Goal: Information Seeking & Learning: Check status

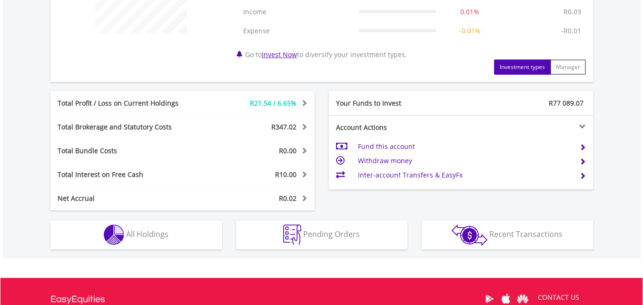
scroll to position [429, 0]
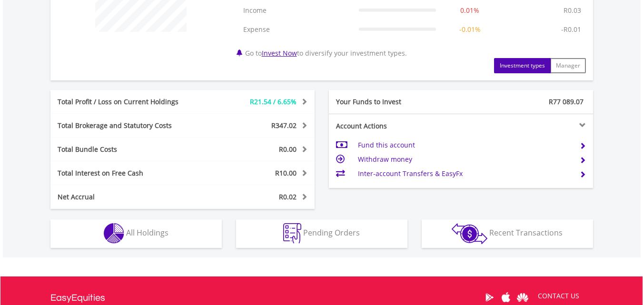
drag, startPoint x: 646, startPoint y: 75, endPoint x: 650, endPoint y: 239, distance: 164.7
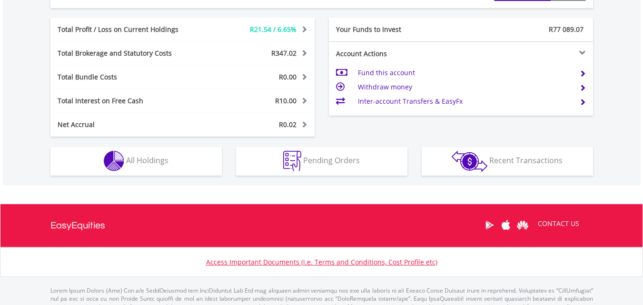
scroll to position [503, 0]
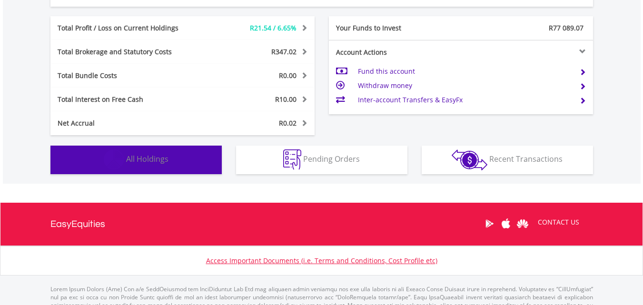
click at [144, 152] on button "Holdings All Holdings" at bounding box center [135, 160] width 171 height 29
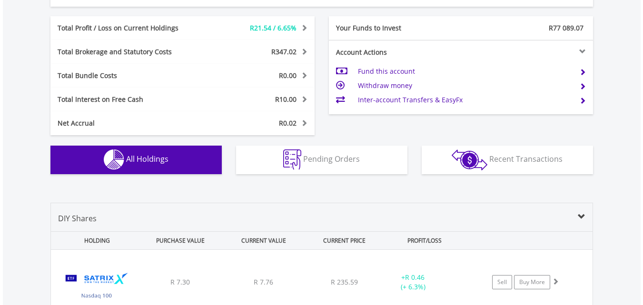
scroll to position [706, 0]
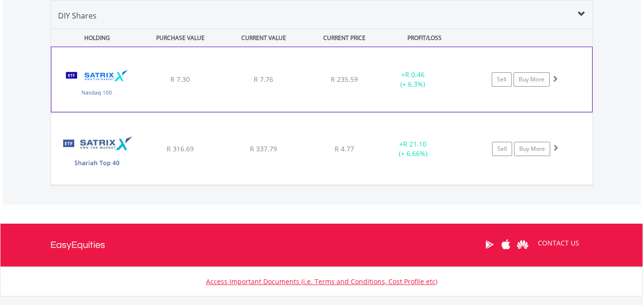
click at [229, 80] on div "R 7.76" at bounding box center [263, 80] width 81 height 10
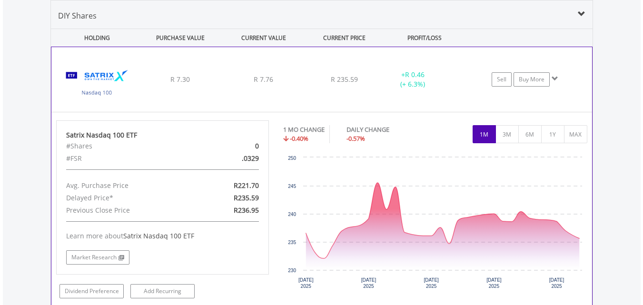
click at [229, 80] on div "R 7.76" at bounding box center [263, 80] width 81 height 10
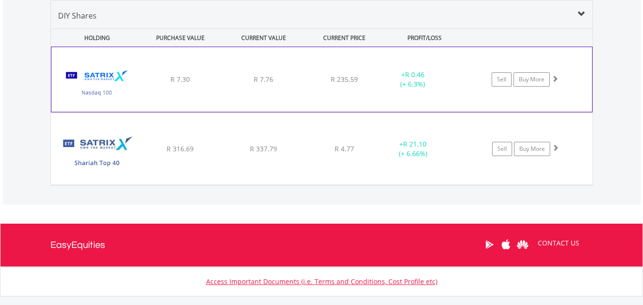
click at [229, 80] on div "R 7.76" at bounding box center [263, 80] width 81 height 10
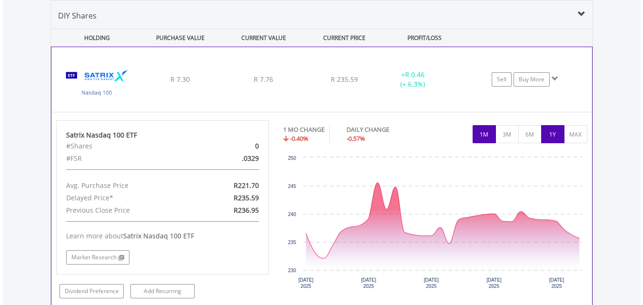
click at [555, 132] on button "1Y" at bounding box center [552, 134] width 23 height 18
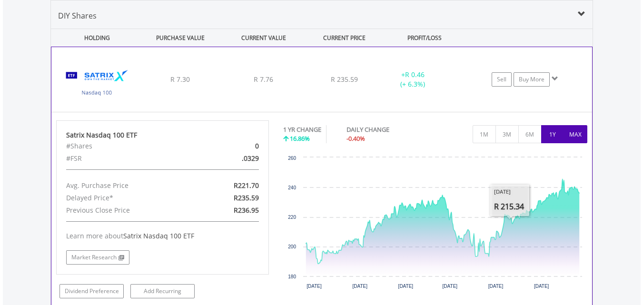
click at [580, 131] on button "MAX" at bounding box center [575, 134] width 23 height 18
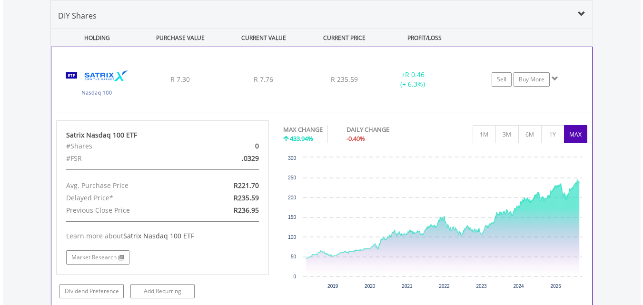
click at [456, 81] on div "+ R 0.46 (+ 6.3%)" at bounding box center [424, 79] width 95 height 19
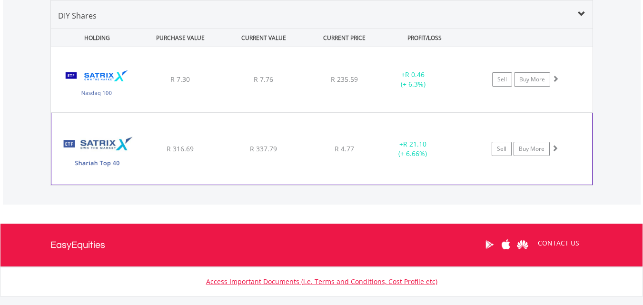
click at [471, 70] on div at bounding box center [461, 70] width 24 height 0
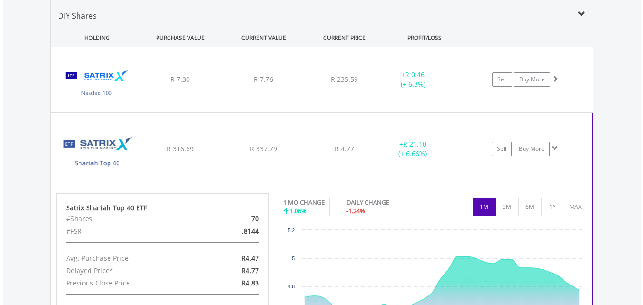
click at [471, 70] on div at bounding box center [461, 70] width 24 height 0
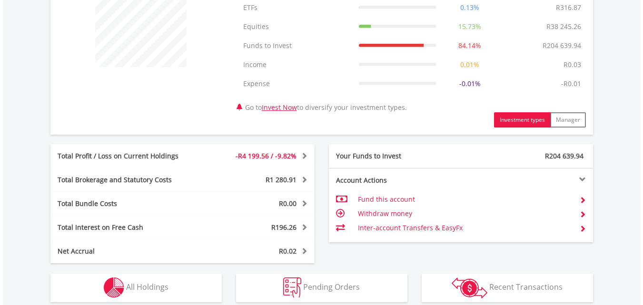
scroll to position [429, 0]
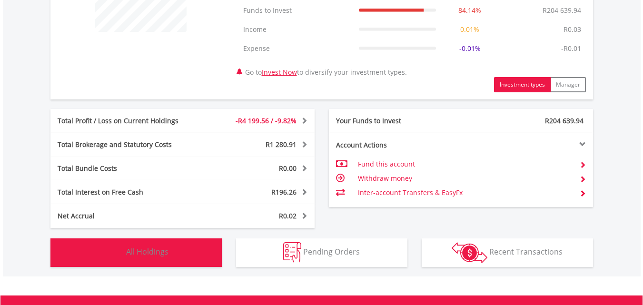
click at [158, 247] on span "All Holdings" at bounding box center [147, 252] width 42 height 10
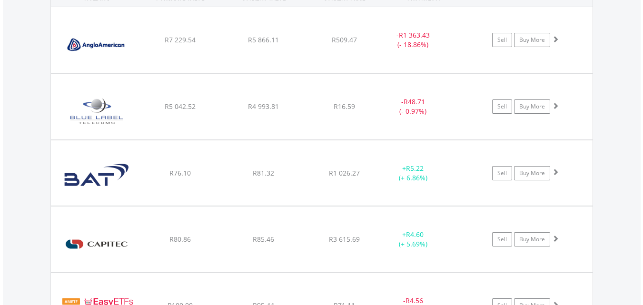
scroll to position [772, 0]
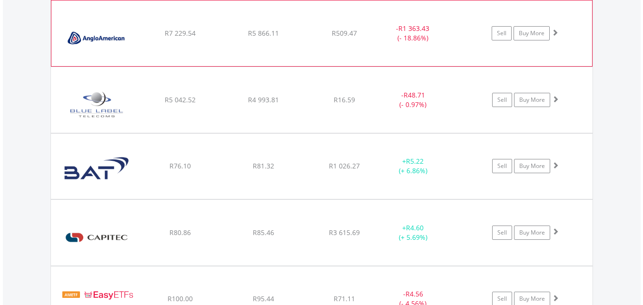
click at [371, 42] on div "﻿ Anglo American PLC R7 229.54 R5 866.11 R509.47 - R1 363.43 (- 18.86%) Sell Bu…" at bounding box center [321, 33] width 541 height 66
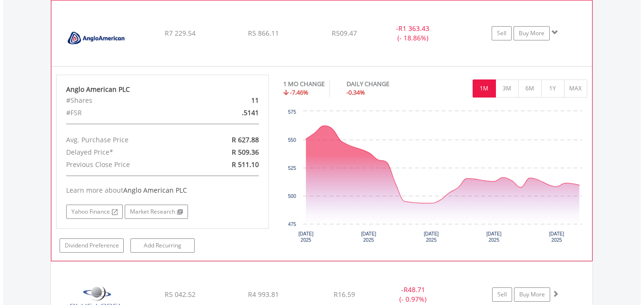
click at [371, 42] on div "﻿ Anglo American PLC R7 229.54 R5 866.11 R509.47 - R1 363.43 (- 18.86%) Sell Bu…" at bounding box center [321, 33] width 541 height 66
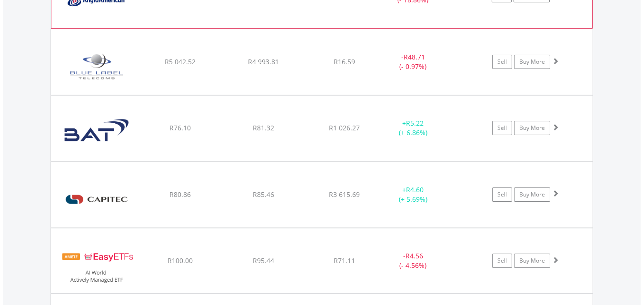
scroll to position [829, 0]
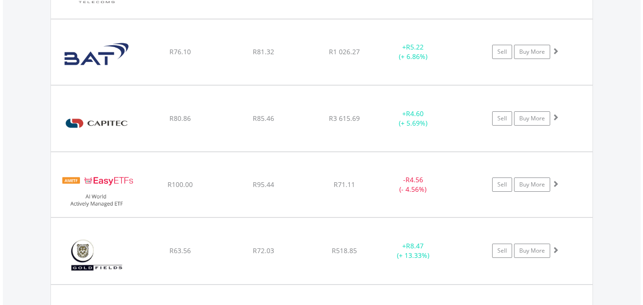
scroll to position [905, 0]
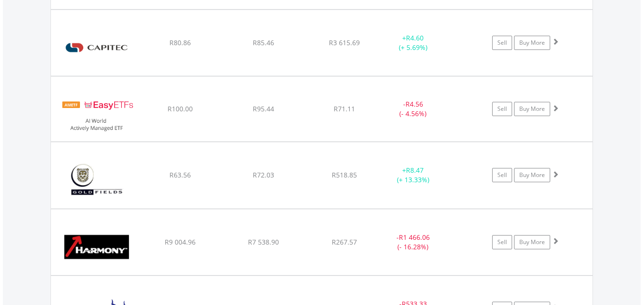
scroll to position [962, 0]
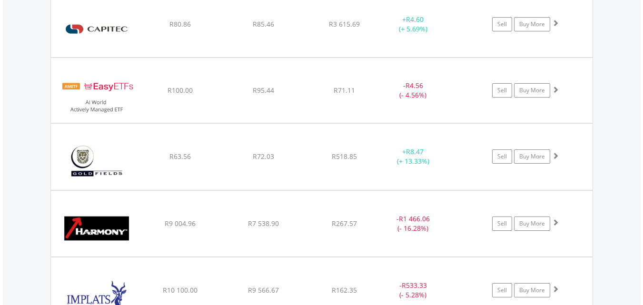
scroll to position [981, 0]
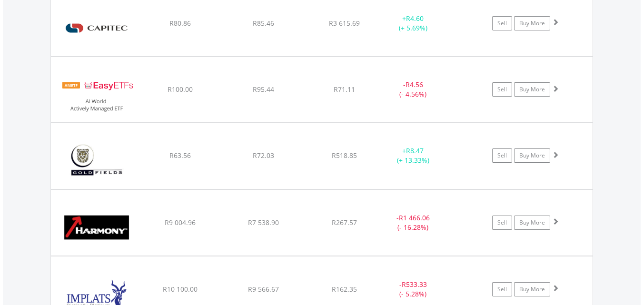
scroll to position [962, 0]
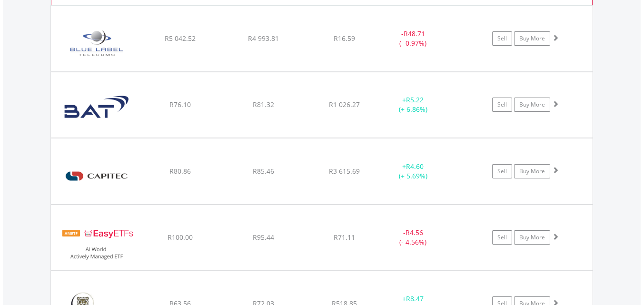
scroll to position [829, 0]
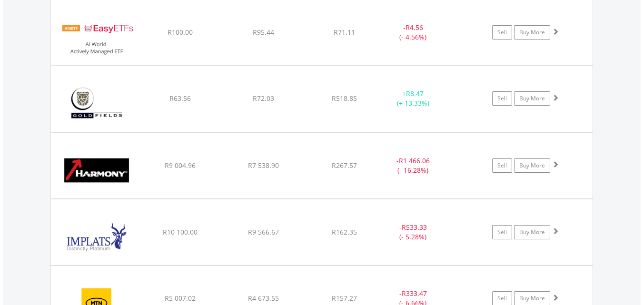
scroll to position [1019, 0]
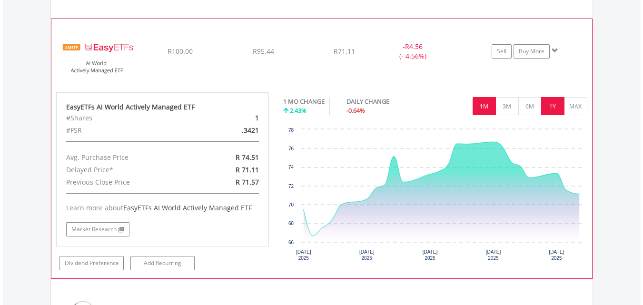
click at [554, 101] on button "1Y" at bounding box center [552, 106] width 23 height 18
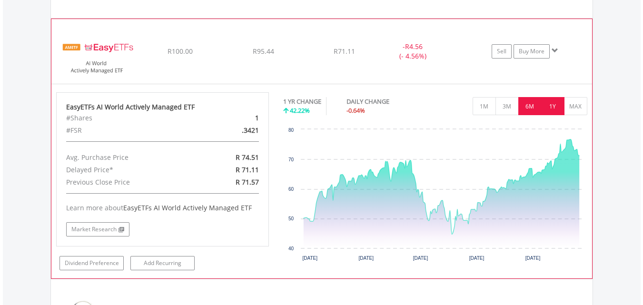
click at [527, 106] on button "6M" at bounding box center [529, 106] width 23 height 18
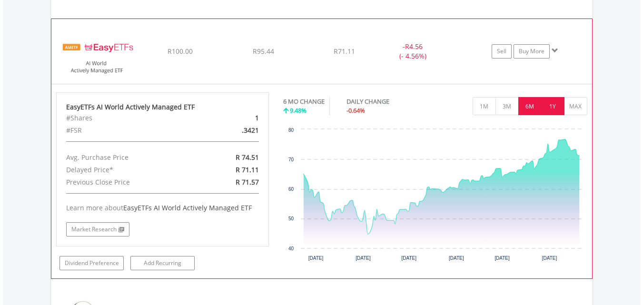
click at [553, 103] on button "1Y" at bounding box center [552, 106] width 23 height 18
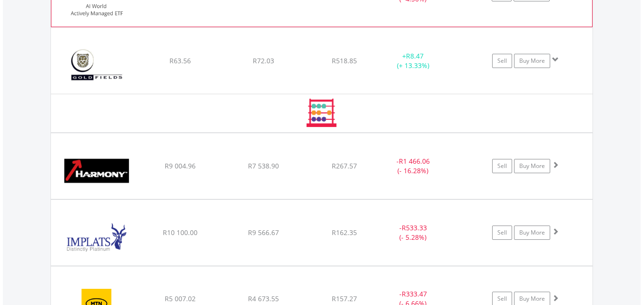
scroll to position [1095, 0]
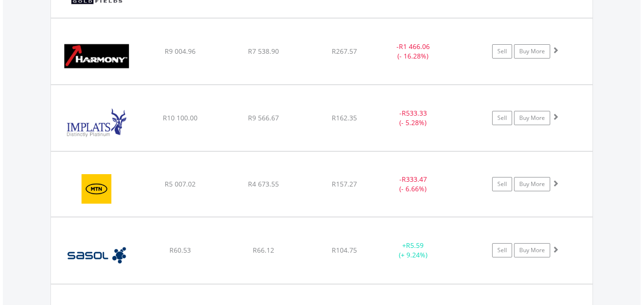
scroll to position [1171, 0]
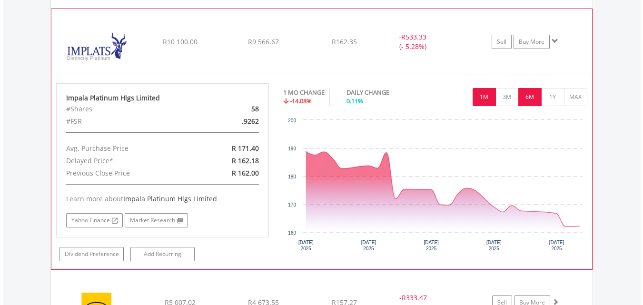
click at [531, 96] on button "6M" at bounding box center [529, 97] width 23 height 18
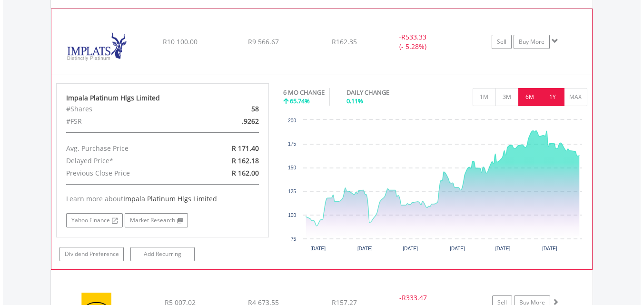
click at [554, 101] on button "1Y" at bounding box center [552, 97] width 23 height 18
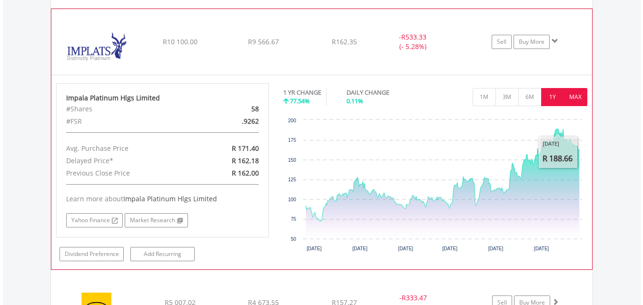
click at [580, 95] on button "MAX" at bounding box center [575, 97] width 23 height 18
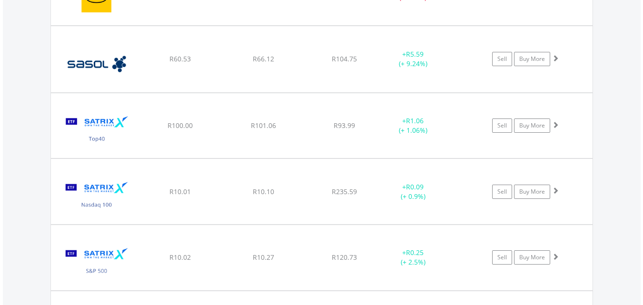
scroll to position [1362, 0]
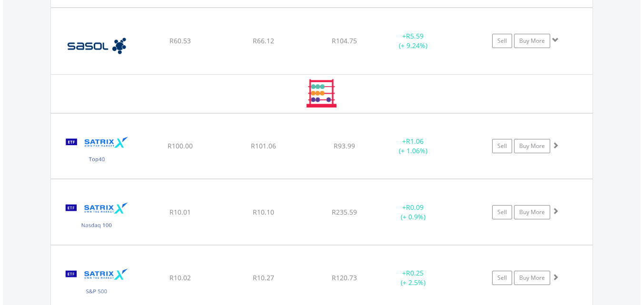
scroll to position [1381, 0]
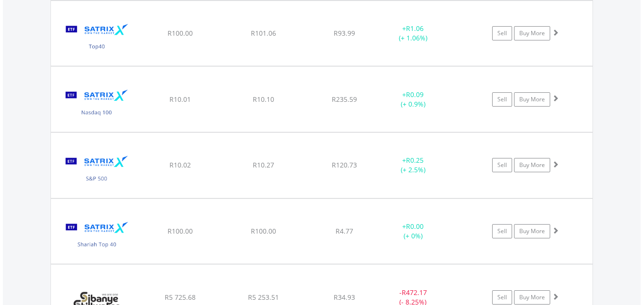
scroll to position [1438, 0]
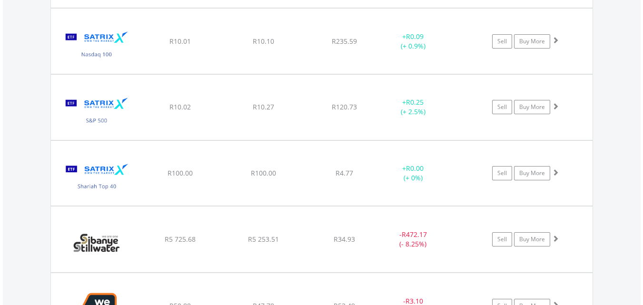
scroll to position [1495, 0]
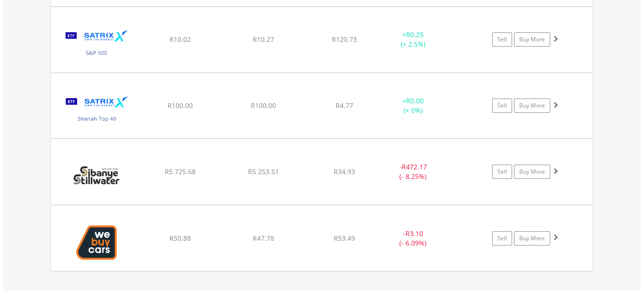
scroll to position [1571, 0]
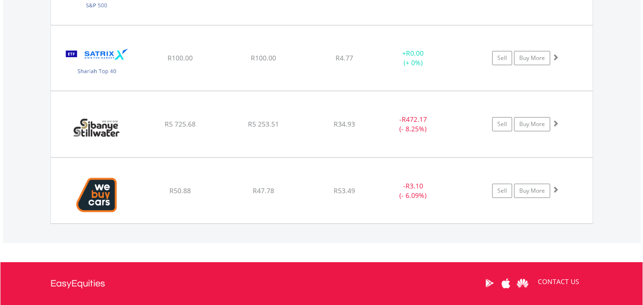
scroll to position [1628, 0]
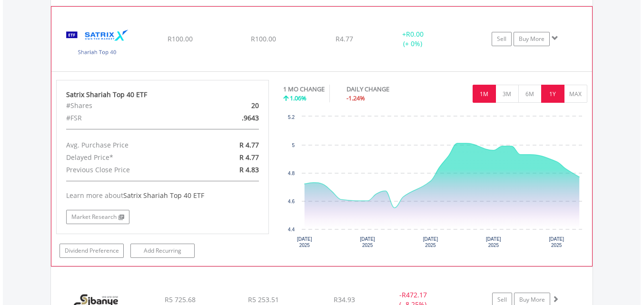
click at [550, 89] on button "1Y" at bounding box center [552, 94] width 23 height 18
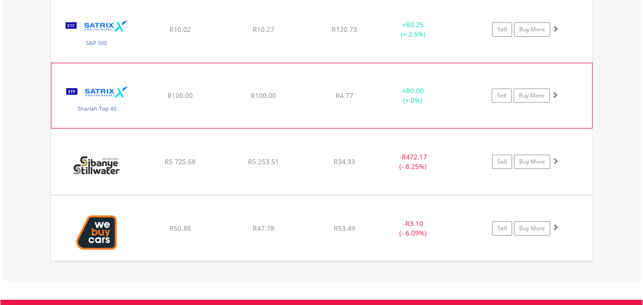
scroll to position [1571, 0]
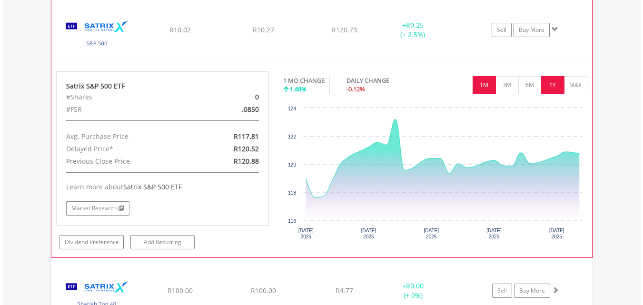
click at [557, 87] on button "1Y" at bounding box center [552, 85] width 23 height 18
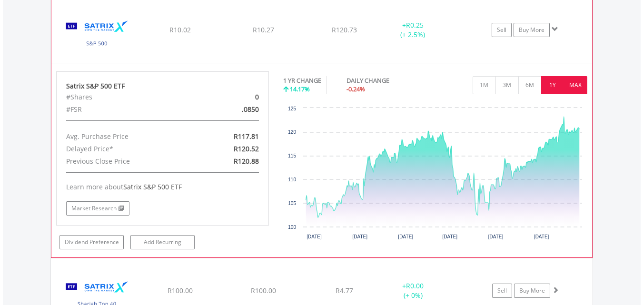
click at [576, 86] on button "MAX" at bounding box center [575, 85] width 23 height 18
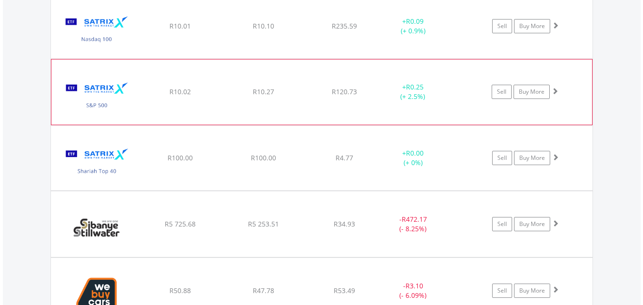
scroll to position [1495, 0]
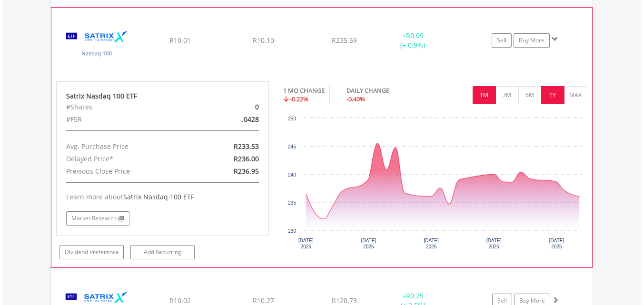
click at [556, 94] on button "1Y" at bounding box center [552, 95] width 23 height 18
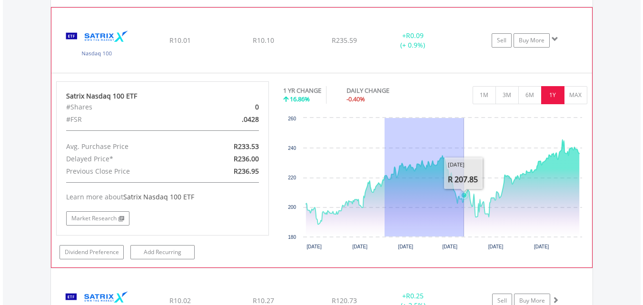
drag, startPoint x: 386, startPoint y: 160, endPoint x: 464, endPoint y: 166, distance: 78.3
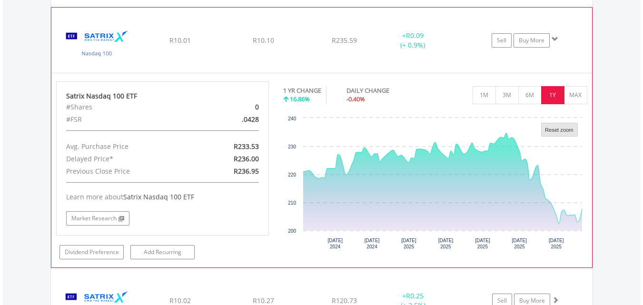
click at [552, 129] on text "Reset zoom" at bounding box center [559, 130] width 29 height 6
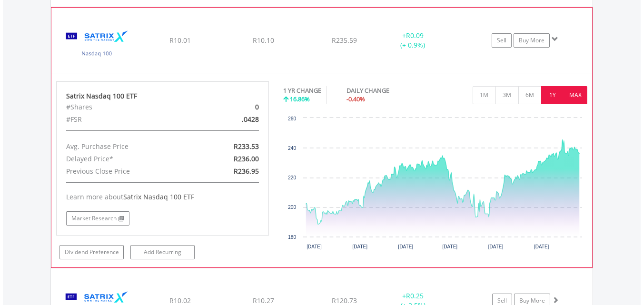
click at [579, 89] on button "MAX" at bounding box center [575, 95] width 23 height 18
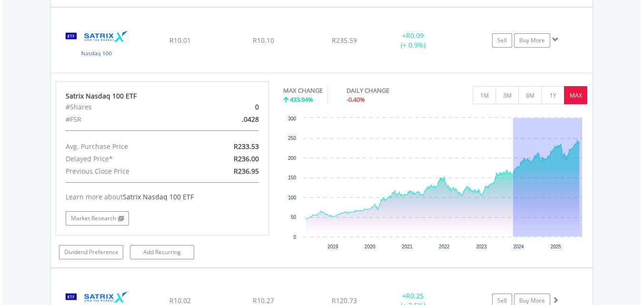
drag, startPoint x: 513, startPoint y: 144, endPoint x: 588, endPoint y: 143, distance: 75.2
click at [588, 143] on div "No chart available. MAX CHANGE 433.94% DAILY CHANGE -0.40% 1M 3M 6M 1Y MAX Char…" at bounding box center [435, 168] width 319 height 175
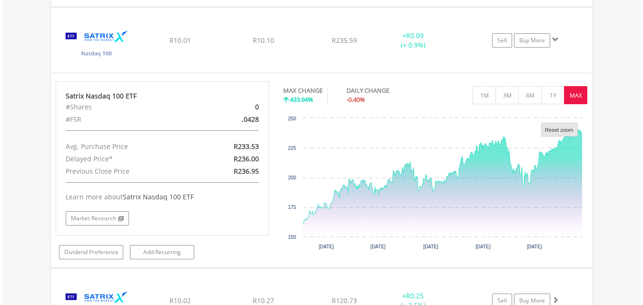
click at [559, 128] on text "Reset zoom" at bounding box center [559, 130] width 29 height 6
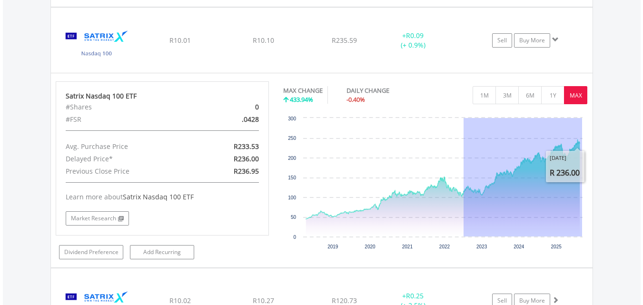
drag, startPoint x: 464, startPoint y: 172, endPoint x: 600, endPoint y: 168, distance: 136.7
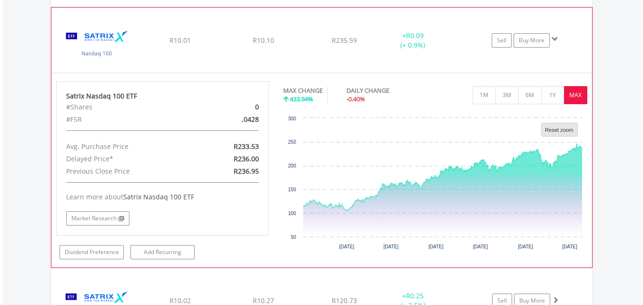
click at [565, 129] on text "Reset zoom" at bounding box center [559, 130] width 29 height 6
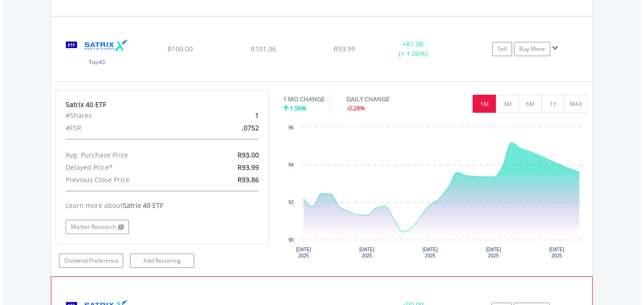
scroll to position [1419, 0]
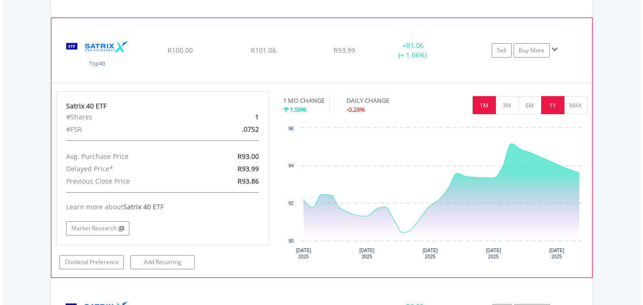
click at [549, 103] on button "1Y" at bounding box center [552, 105] width 23 height 18
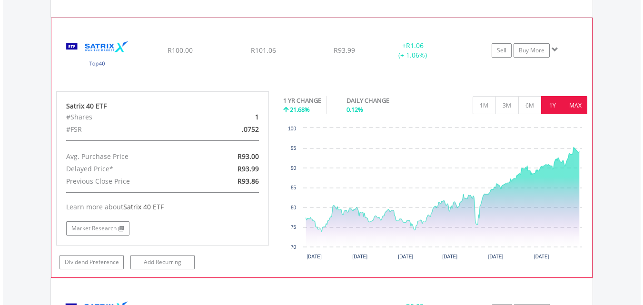
click at [573, 100] on button "MAX" at bounding box center [575, 105] width 23 height 18
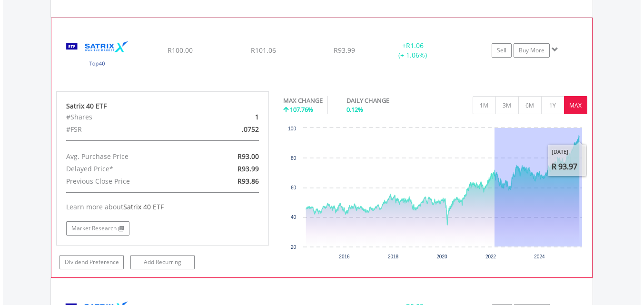
drag, startPoint x: 495, startPoint y: 164, endPoint x: 587, endPoint y: 157, distance: 92.6
click at [587, 157] on div "Chart Chart with 2924 data points. The chart has 1 X axis displaying xA0. Data …" at bounding box center [435, 194] width 304 height 143
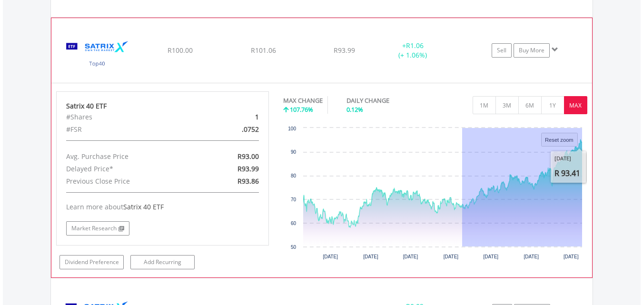
drag, startPoint x: 462, startPoint y: 208, endPoint x: 586, endPoint y: 192, distance: 124.7
click at [586, 192] on icon "Created with Highcharts 11.1.0 Reset zoom level 1:1 Reset zoom Jan 2024 Jul 202…" at bounding box center [435, 194] width 304 height 143
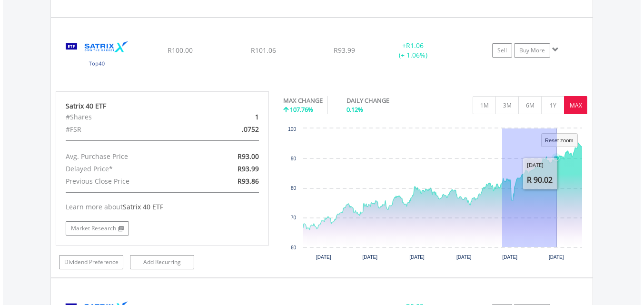
drag, startPoint x: 502, startPoint y: 186, endPoint x: 601, endPoint y: 188, distance: 99.0
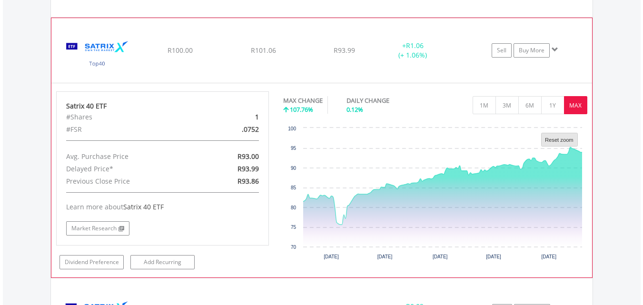
click at [557, 139] on text "Reset zoom" at bounding box center [559, 140] width 29 height 6
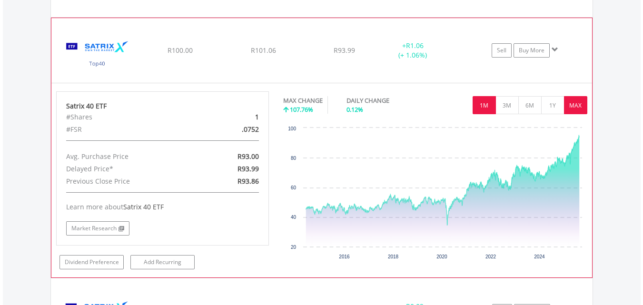
click at [488, 109] on button "1M" at bounding box center [484, 105] width 23 height 18
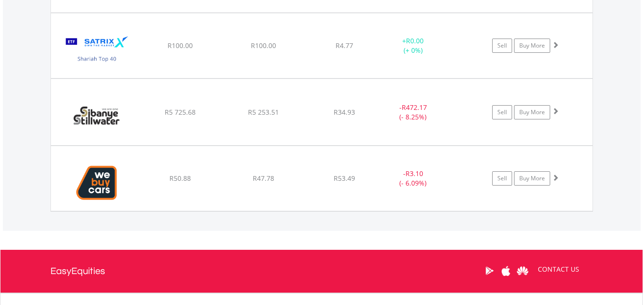
scroll to position [1598, 0]
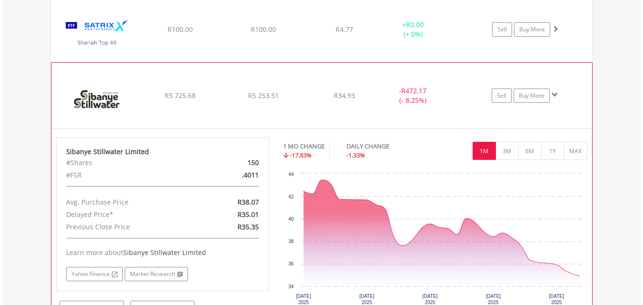
scroll to position [1655, 0]
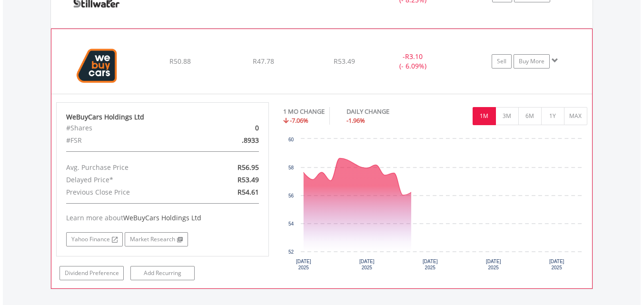
scroll to position [1751, 0]
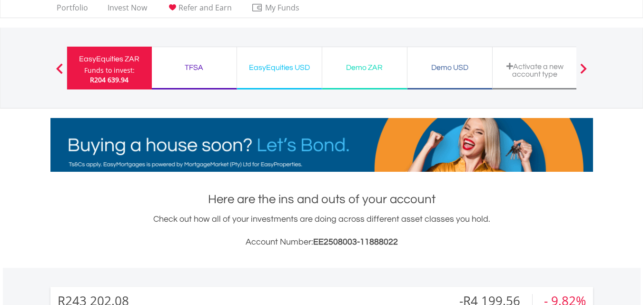
scroll to position [0, 0]
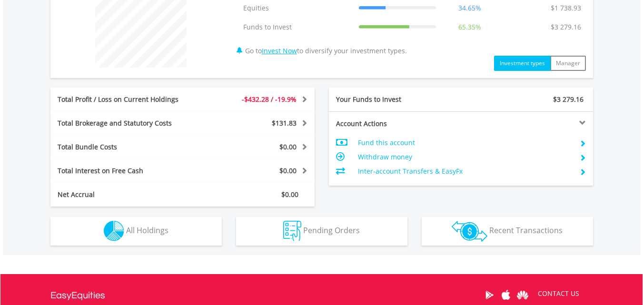
scroll to position [395, 0]
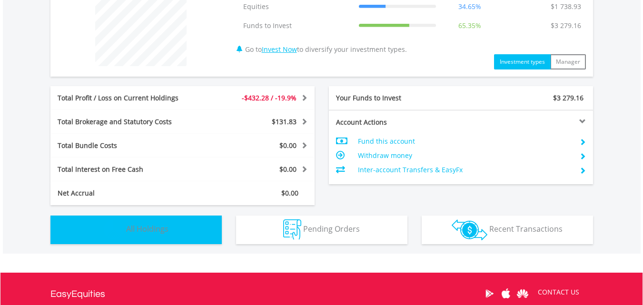
click at [159, 227] on span "All Holdings" at bounding box center [147, 229] width 42 height 10
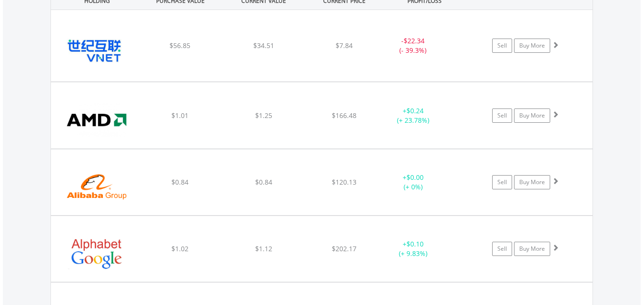
scroll to position [706, 0]
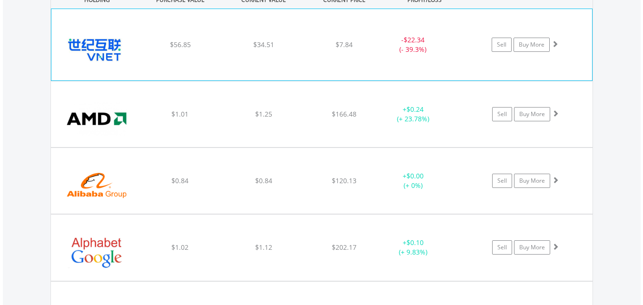
click at [307, 36] on div "﻿ 21Vianet Group Inc $56.85 $34.51 $7.84 - $22.34 (- 39.3%) Sell Buy More" at bounding box center [321, 44] width 541 height 71
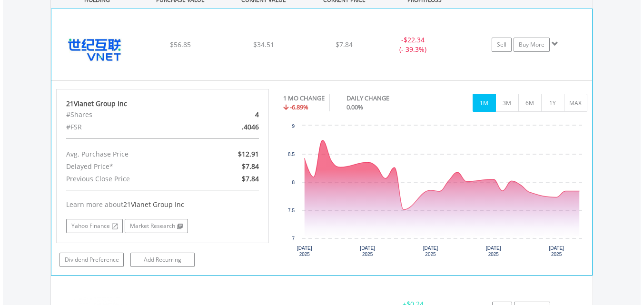
click at [307, 36] on div "﻿ 21Vianet Group Inc $56.85 $34.51 $7.84 - $22.34 (- 39.3%) Sell Buy More" at bounding box center [321, 44] width 541 height 71
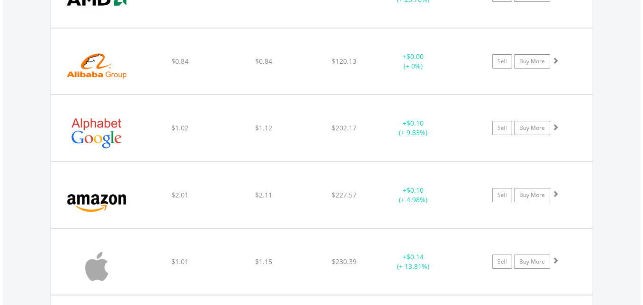
scroll to position [839, 0]
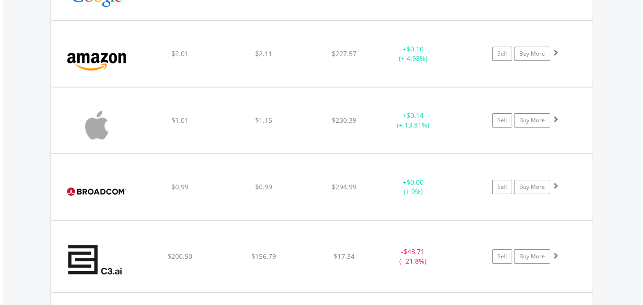
scroll to position [972, 0]
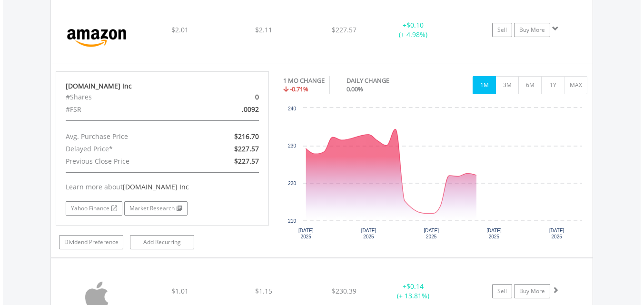
scroll to position [991, 0]
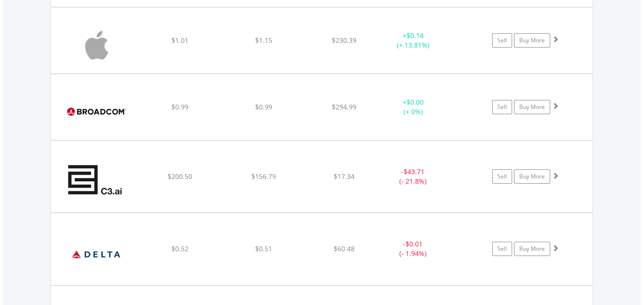
scroll to position [1049, 0]
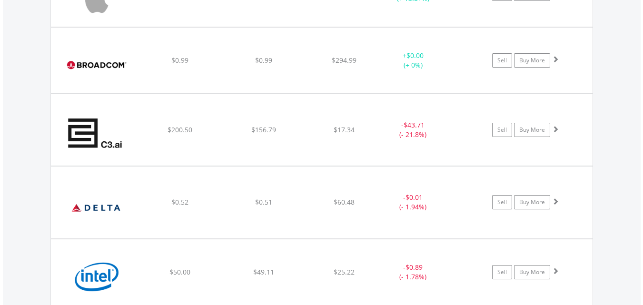
scroll to position [1106, 0]
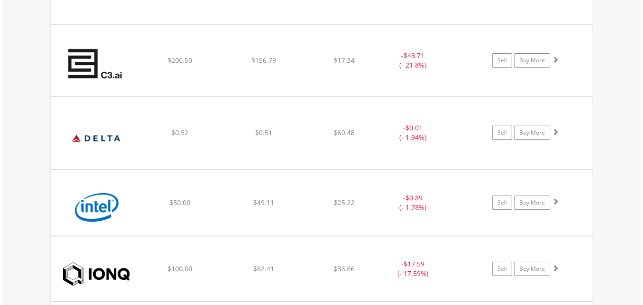
scroll to position [1182, 0]
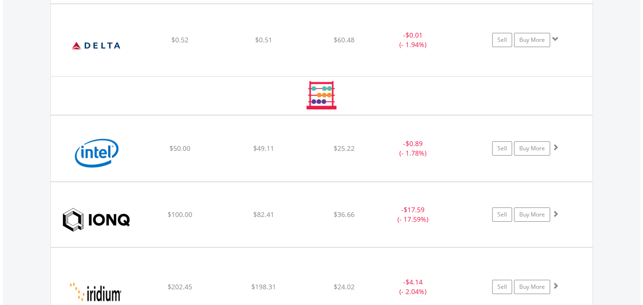
scroll to position [1258, 0]
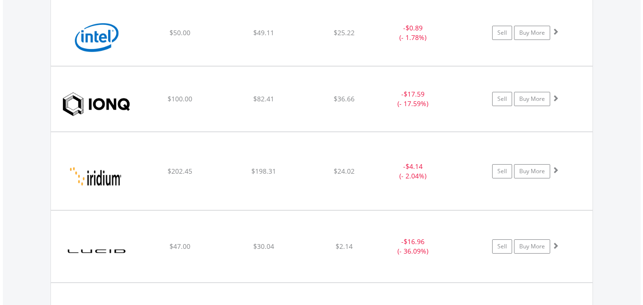
scroll to position [1334, 0]
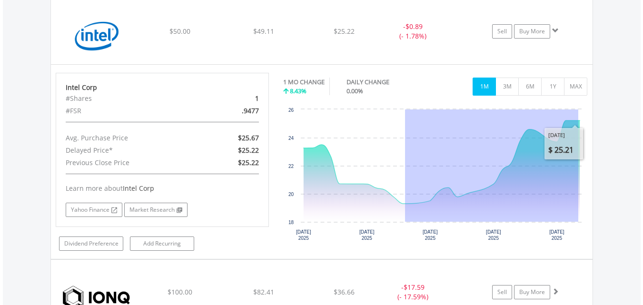
drag, startPoint x: 405, startPoint y: 205, endPoint x: 601, endPoint y: 198, distance: 195.7
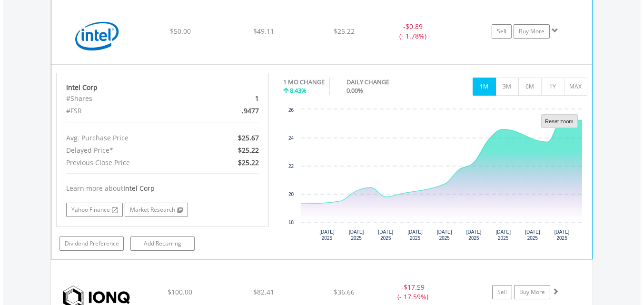
click at [560, 116] on rect "Interactive chart" at bounding box center [560, 120] width 36 height 13
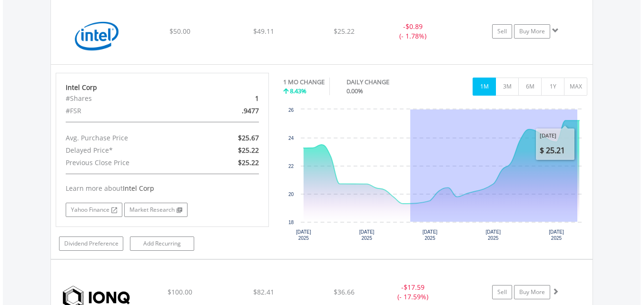
drag, startPoint x: 410, startPoint y: 171, endPoint x: 622, endPoint y: 157, distance: 211.8
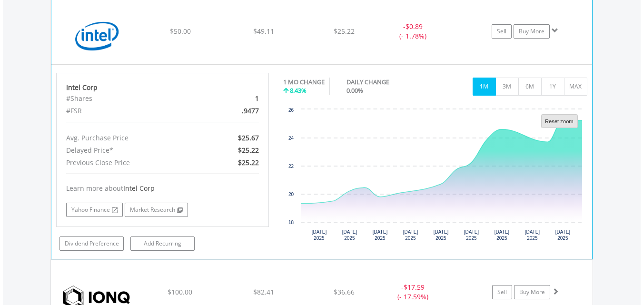
click at [562, 120] on text "Reset zoom" at bounding box center [559, 122] width 29 height 6
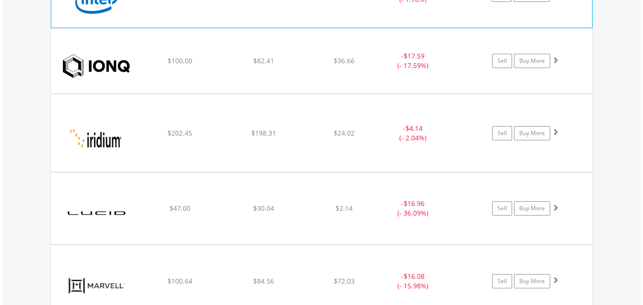
scroll to position [1372, 0]
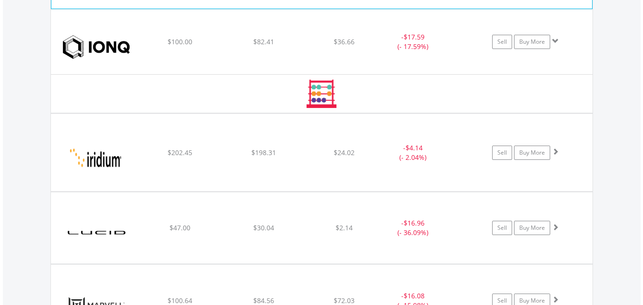
scroll to position [1391, 0]
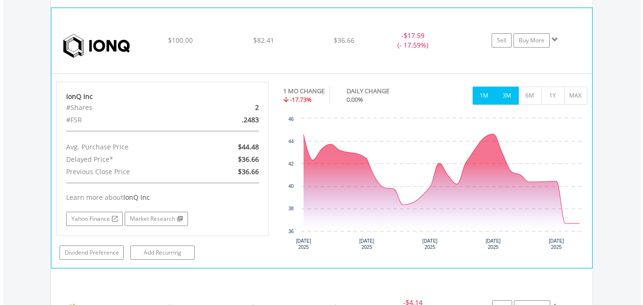
click at [510, 96] on button "3M" at bounding box center [506, 96] width 23 height 18
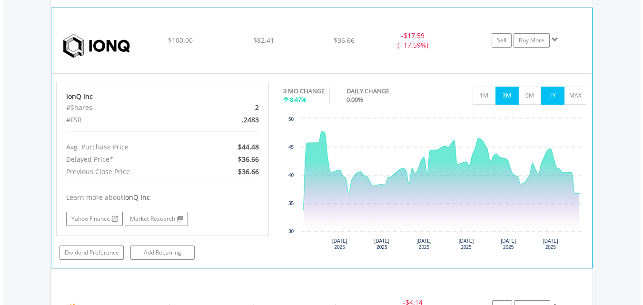
click at [557, 89] on button "1Y" at bounding box center [552, 96] width 23 height 18
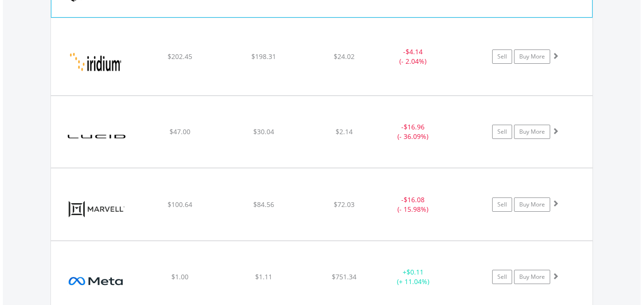
scroll to position [1448, 0]
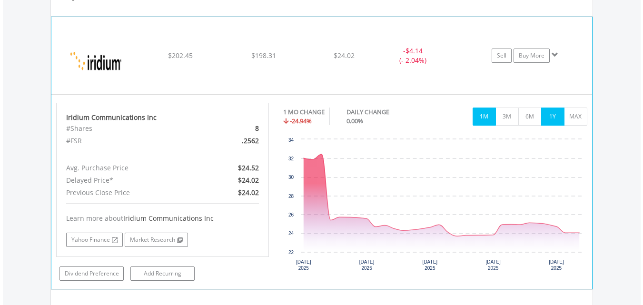
click at [562, 115] on button "1Y" at bounding box center [552, 117] width 23 height 18
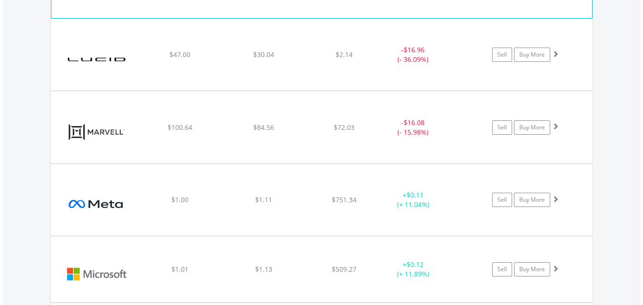
scroll to position [1544, 0]
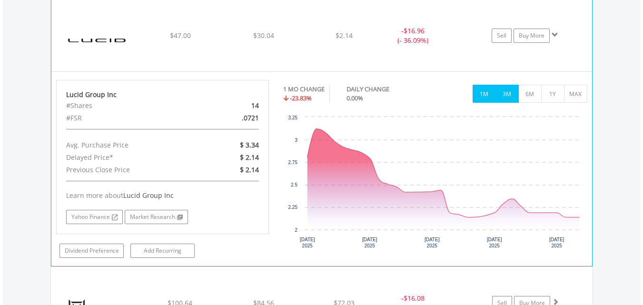
click at [505, 89] on button "3M" at bounding box center [506, 94] width 23 height 18
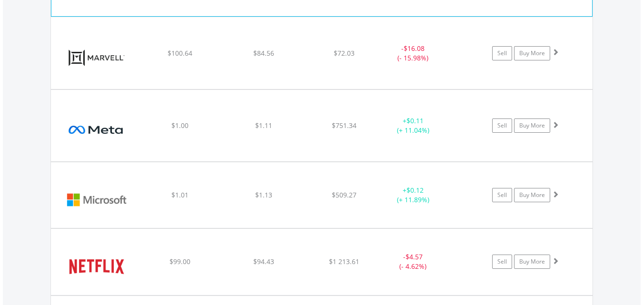
scroll to position [1601, 0]
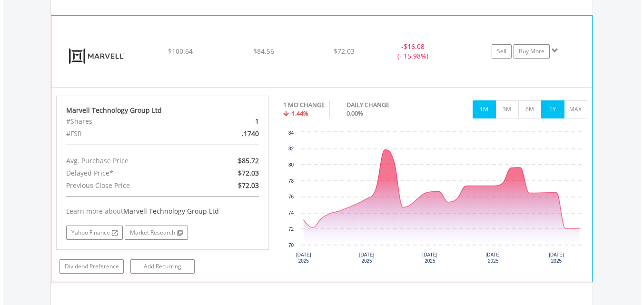
click at [552, 107] on button "1Y" at bounding box center [552, 109] width 23 height 18
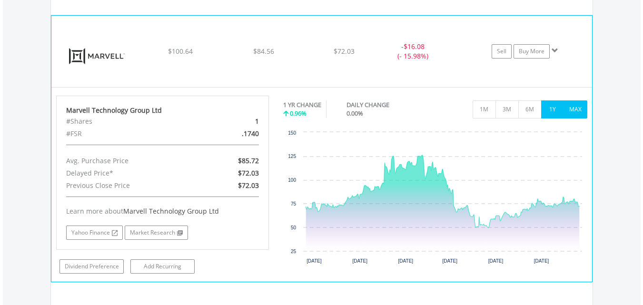
click at [569, 107] on button "MAX" at bounding box center [575, 109] width 23 height 18
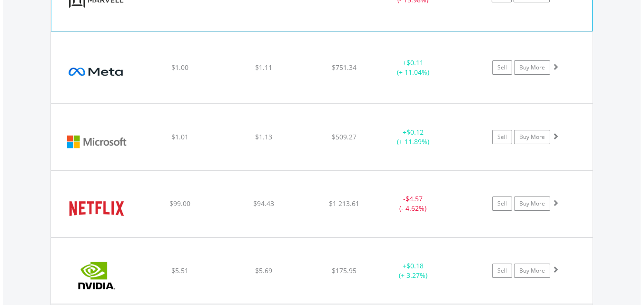
scroll to position [1658, 0]
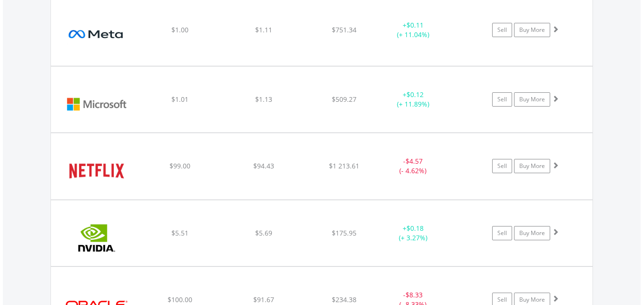
scroll to position [1696, 0]
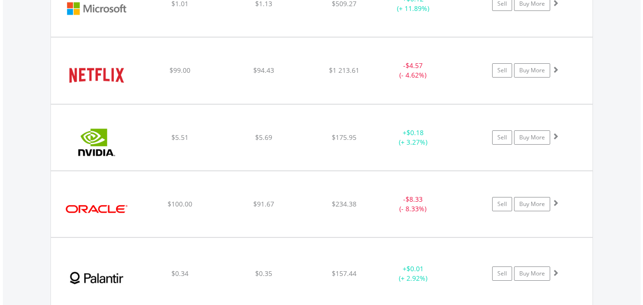
scroll to position [1791, 0]
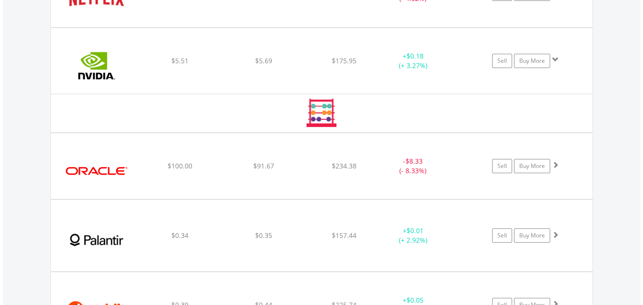
scroll to position [1867, 0]
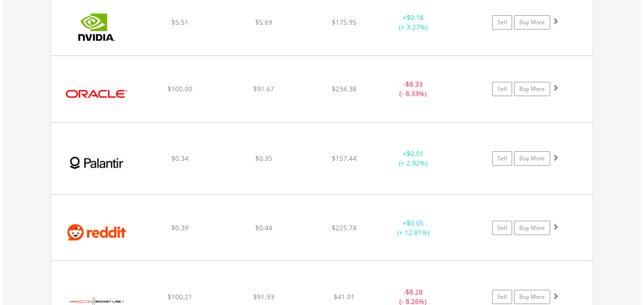
scroll to position [1924, 0]
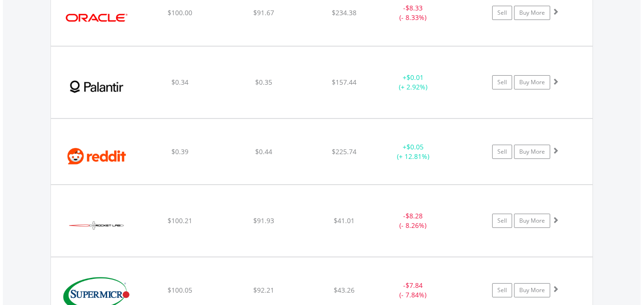
scroll to position [2000, 0]
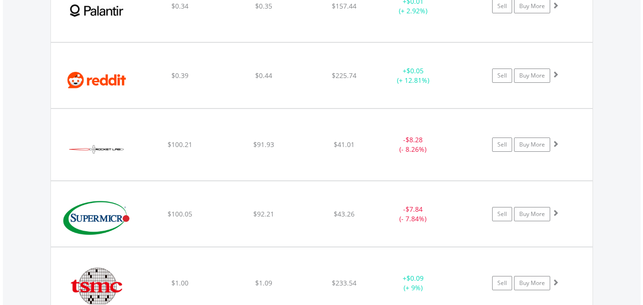
scroll to position [2077, 0]
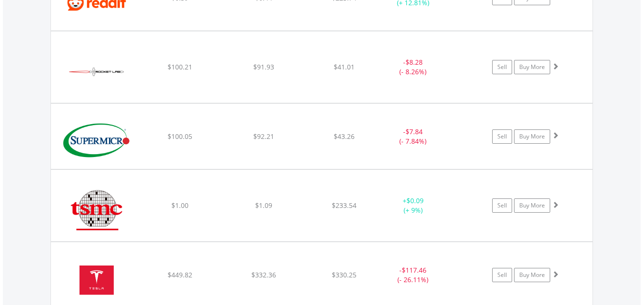
scroll to position [2153, 0]
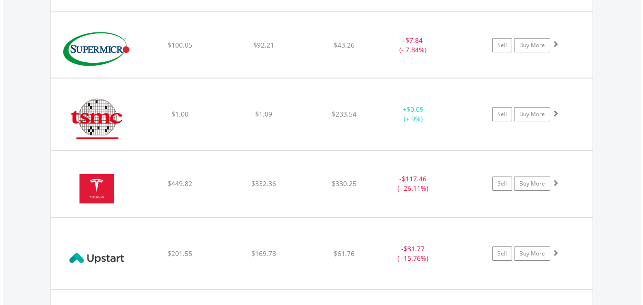
scroll to position [2229, 0]
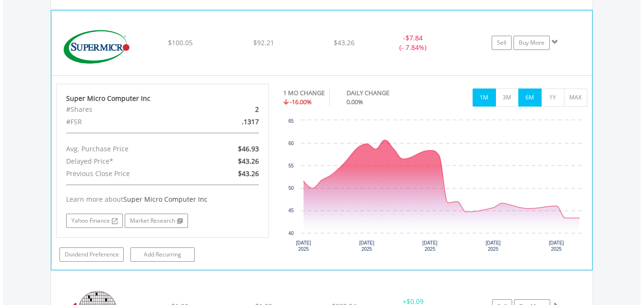
click at [522, 91] on button "6M" at bounding box center [529, 98] width 23 height 18
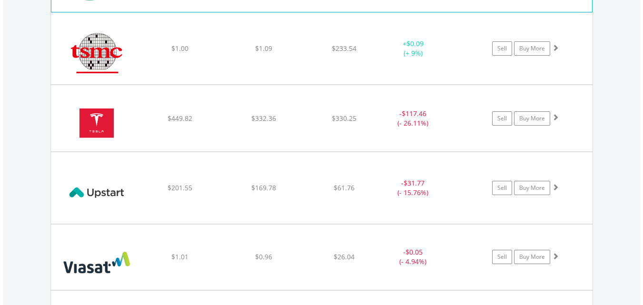
scroll to position [2305, 0]
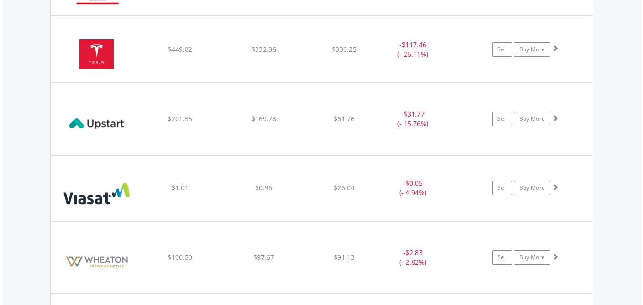
scroll to position [2362, 0]
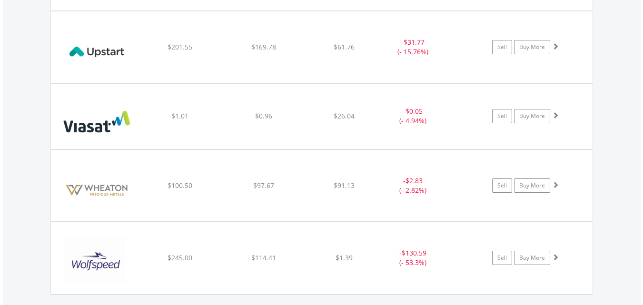
scroll to position [2438, 0]
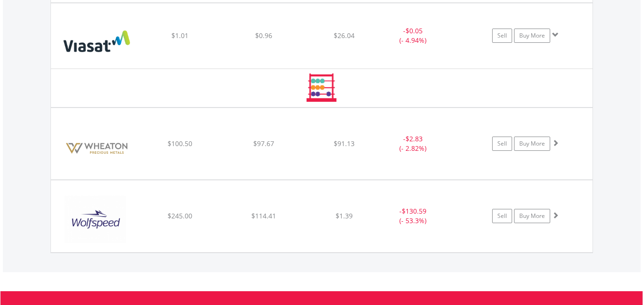
scroll to position [2515, 0]
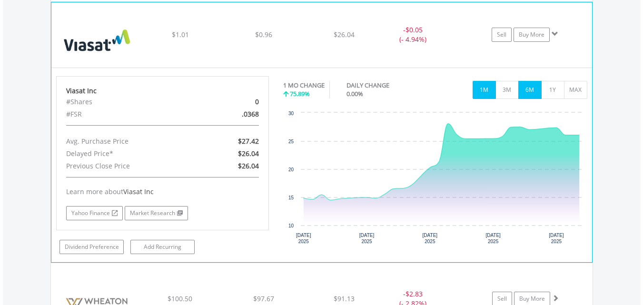
click at [530, 86] on button "6M" at bounding box center [529, 90] width 23 height 18
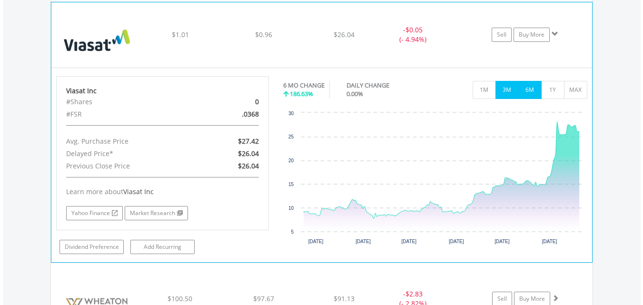
click at [505, 87] on button "3M" at bounding box center [506, 90] width 23 height 18
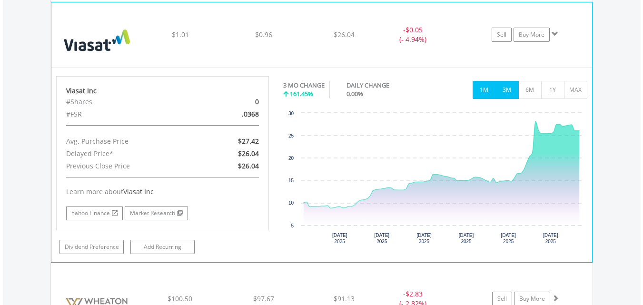
click at [485, 88] on button "1M" at bounding box center [484, 90] width 23 height 18
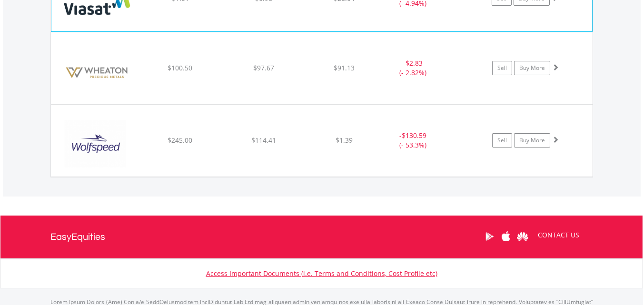
scroll to position [2553, 0]
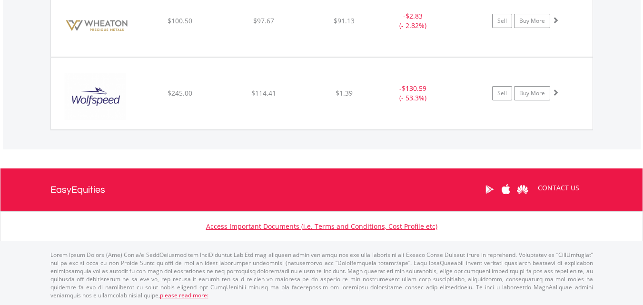
scroll to position [2598, 0]
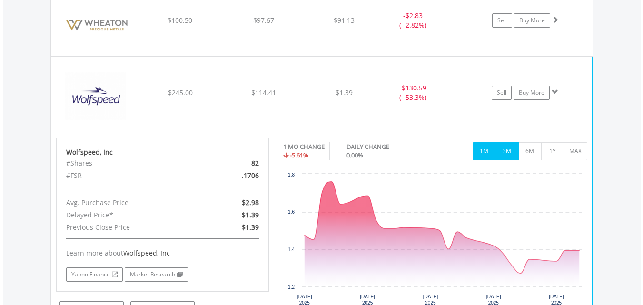
click at [514, 153] on button "3M" at bounding box center [506, 151] width 23 height 18
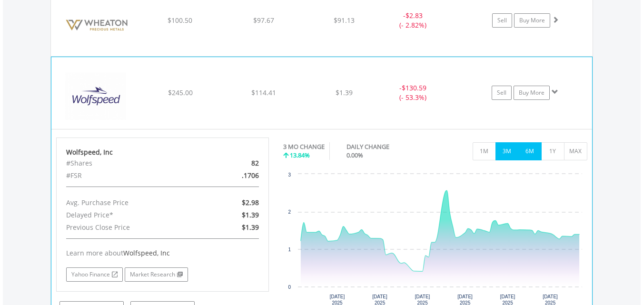
click at [532, 151] on button "6M" at bounding box center [529, 151] width 23 height 18
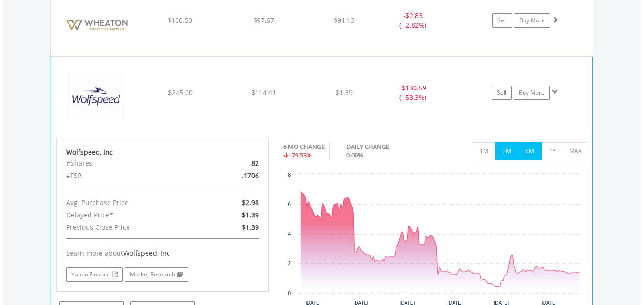
click at [510, 148] on button "3M" at bounding box center [506, 151] width 23 height 18
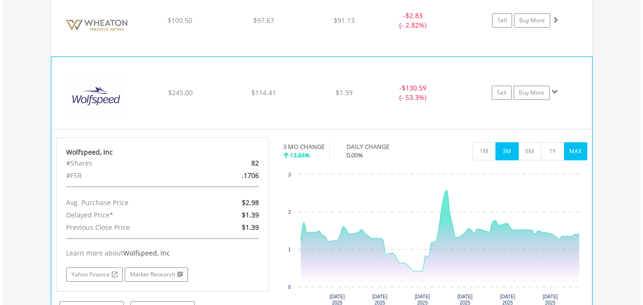
click at [575, 152] on button "MAX" at bounding box center [575, 151] width 23 height 18
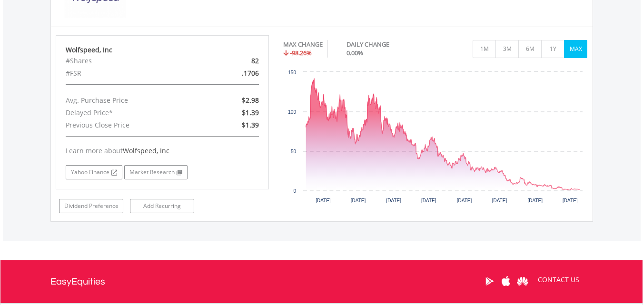
scroll to position [2675, 0]
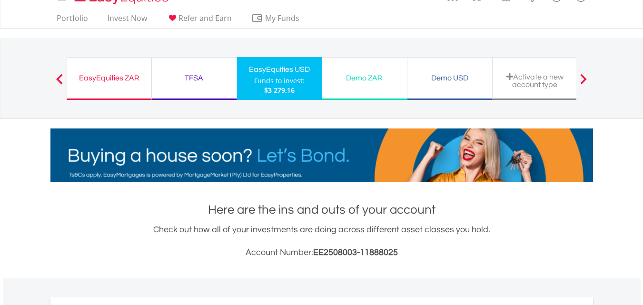
scroll to position [0, 0]
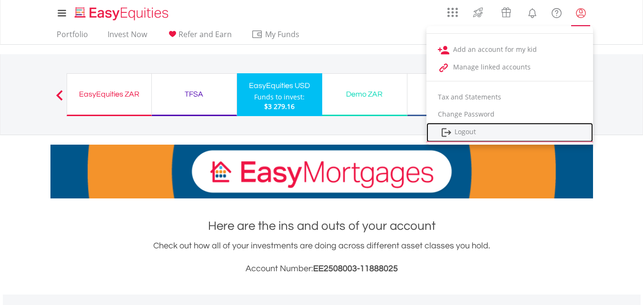
click at [465, 134] on link "Logout" at bounding box center [509, 133] width 167 height 20
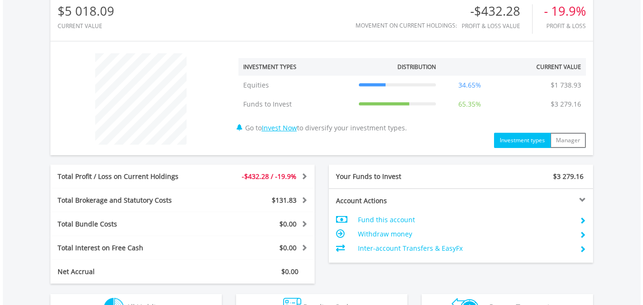
scroll to position [450, 0]
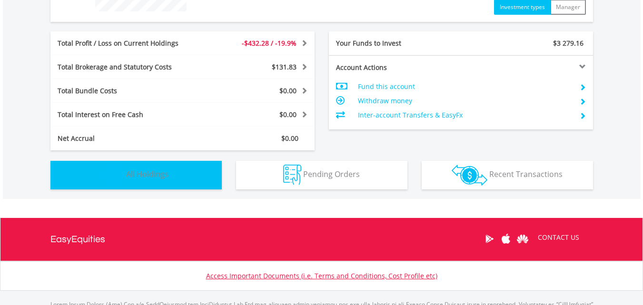
click at [192, 182] on button "Holdings All Holdings" at bounding box center [135, 175] width 171 height 29
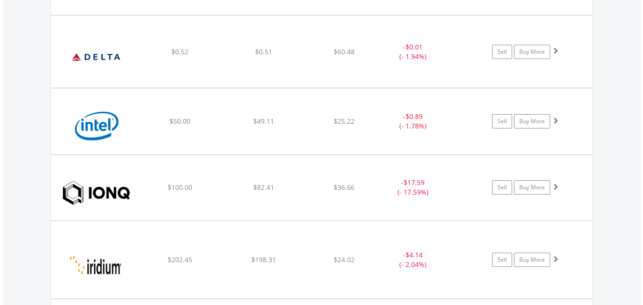
scroll to position [1316, 0]
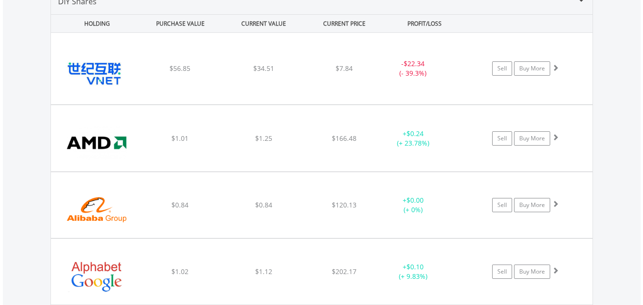
scroll to position [0, 0]
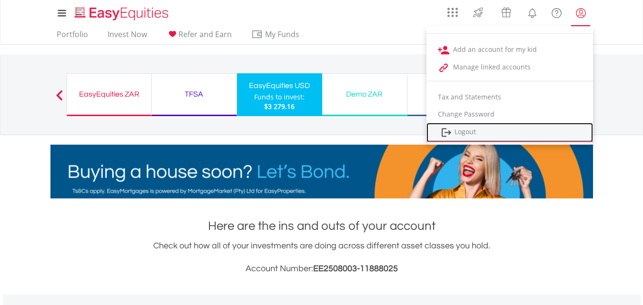
click at [467, 129] on link "Logout" at bounding box center [509, 133] width 167 height 20
